Goal: Find specific page/section: Find specific page/section

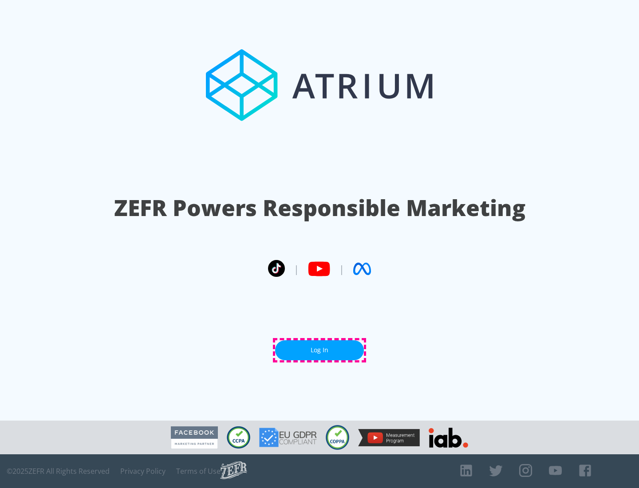
click at [319, 350] on link "Log In" at bounding box center [319, 350] width 89 height 20
